Goal: Find specific page/section: Find specific page/section

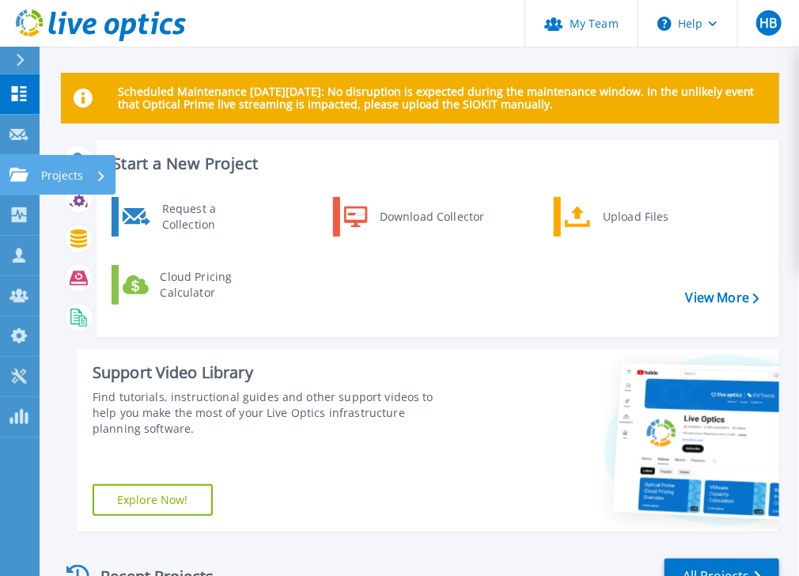
click at [20, 176] on icon at bounding box center [18, 174] width 19 height 13
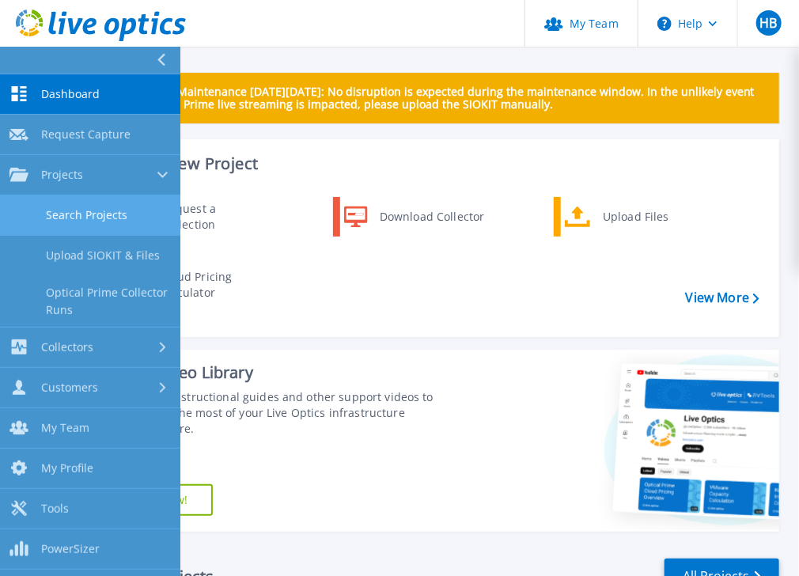
click at [77, 218] on link "Search Projects" at bounding box center [90, 215] width 180 height 40
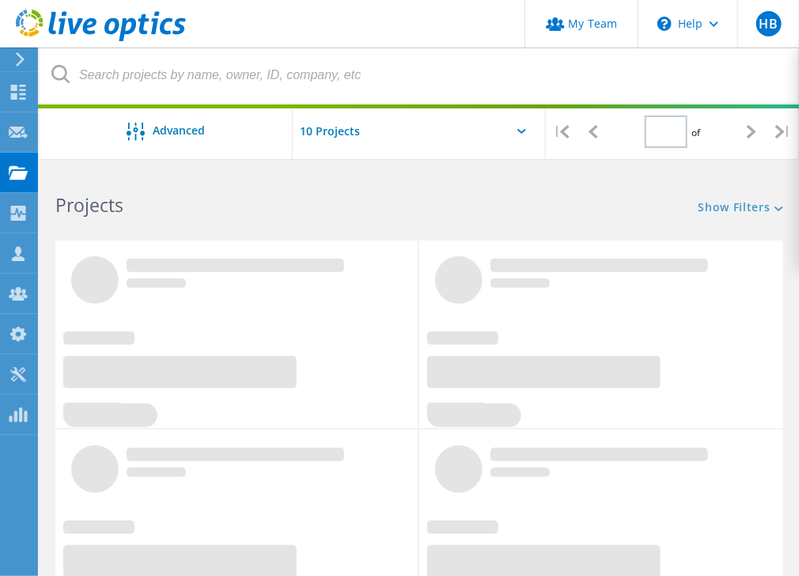
type input "1"
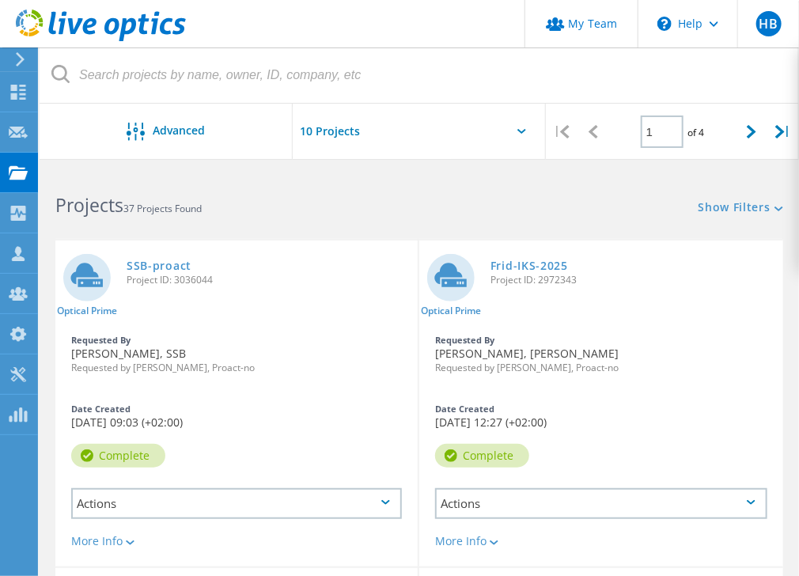
click at [522, 125] on div at bounding box center [419, 136] width 253 height 65
click at [519, 134] on div at bounding box center [419, 136] width 253 height 65
click at [520, 127] on div at bounding box center [419, 136] width 253 height 65
click at [325, 129] on input "text" at bounding box center [372, 131] width 158 height 55
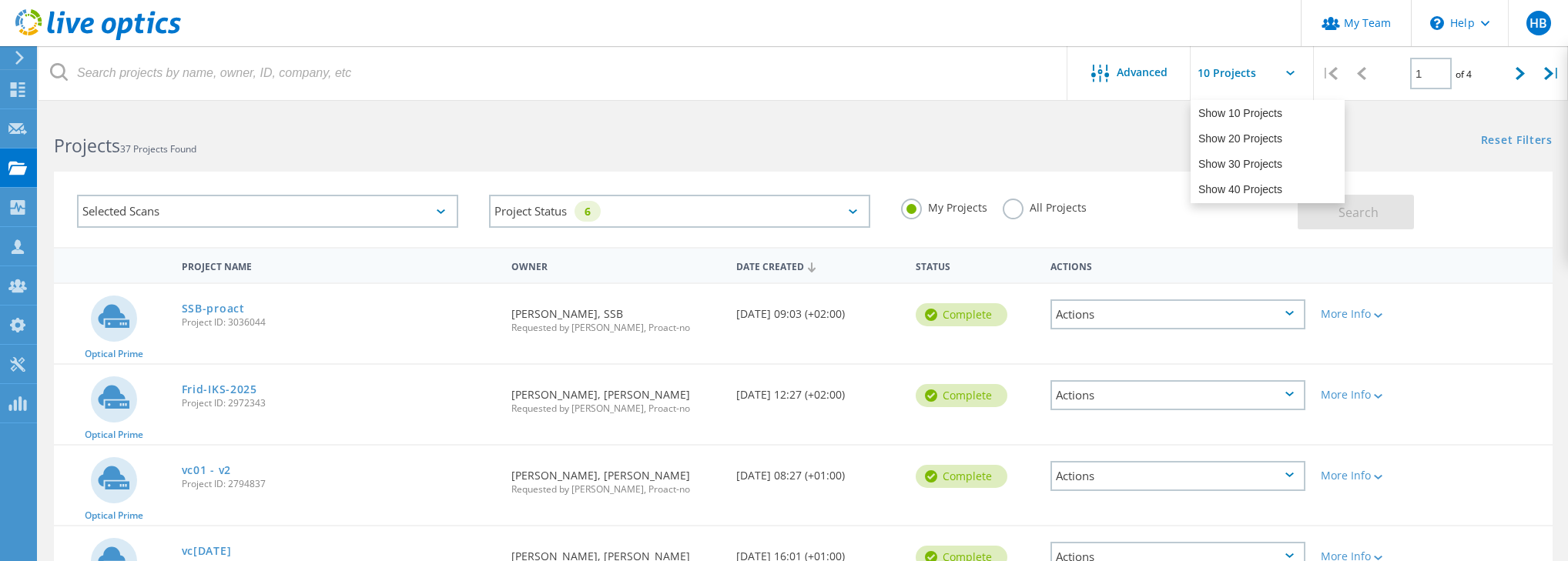
click at [786, 213] on label "All Projects" at bounding box center [1044, 206] width 84 height 15
click at [0, 0] on input "All Projects" at bounding box center [0, 0] width 0 height 0
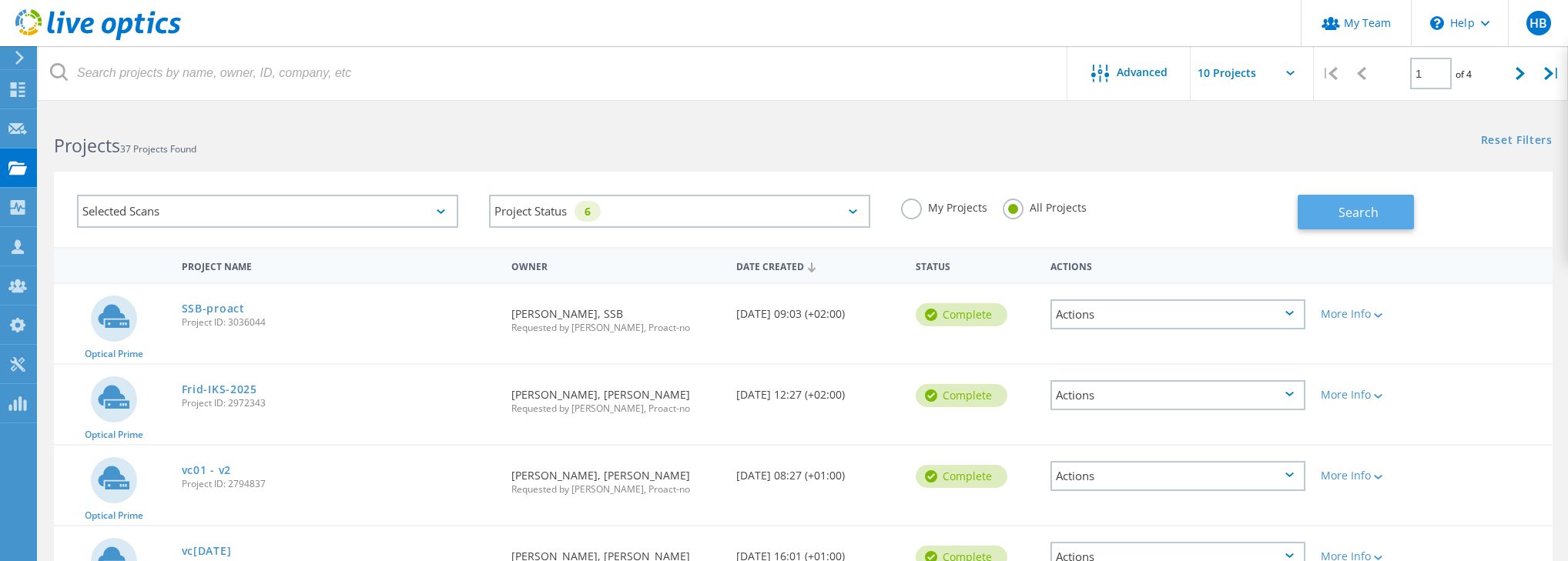
click at [786, 215] on span "Search" at bounding box center [1358, 212] width 40 height 17
